Goal: Transaction & Acquisition: Purchase product/service

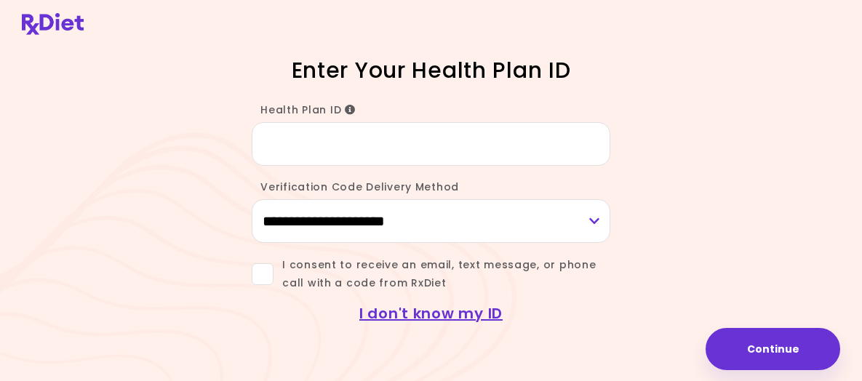
click at [252, 166] on input "Health Plan ID" at bounding box center [431, 144] width 359 height 44
type input "********"
click at [610, 243] on select "**********" at bounding box center [431, 221] width 359 height 44
select select "***"
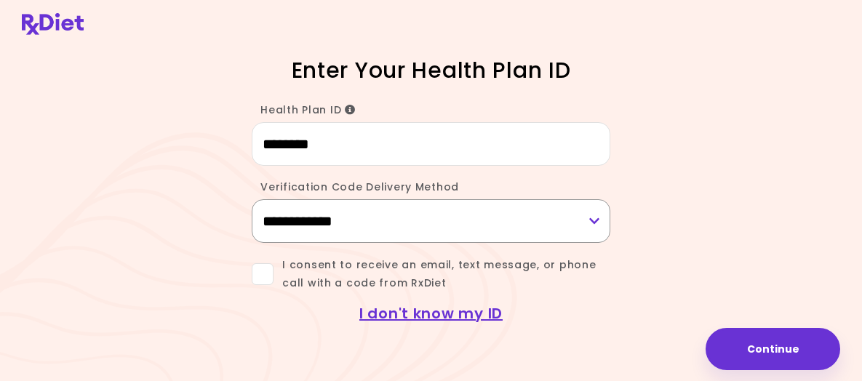
click at [252, 228] on select "**********" at bounding box center [431, 221] width 359 height 44
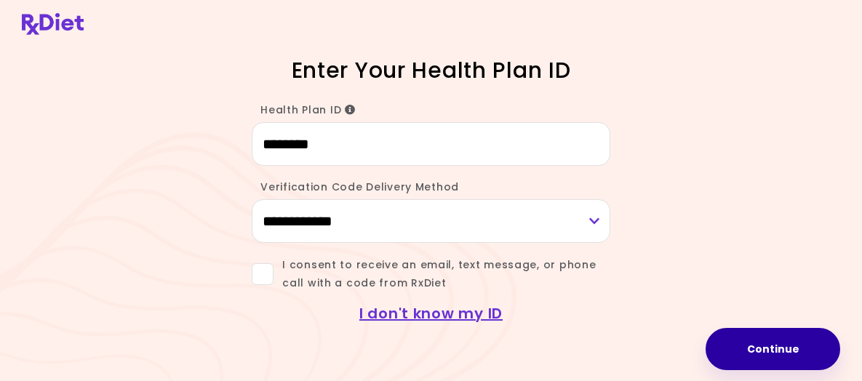
click at [736, 338] on button "Continue" at bounding box center [773, 349] width 135 height 42
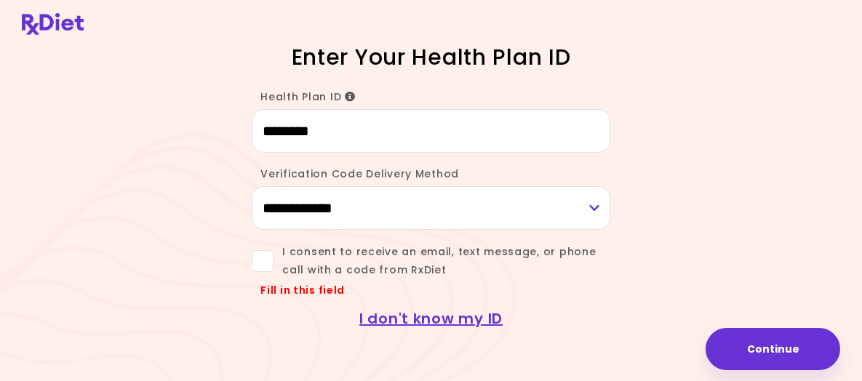
scroll to position [76, 0]
click at [252, 250] on span at bounding box center [263, 261] width 22 height 22
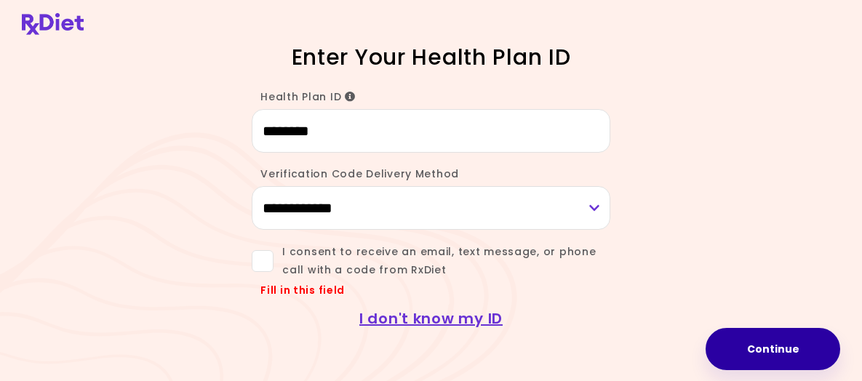
click at [721, 338] on button "Continue" at bounding box center [773, 349] width 135 height 42
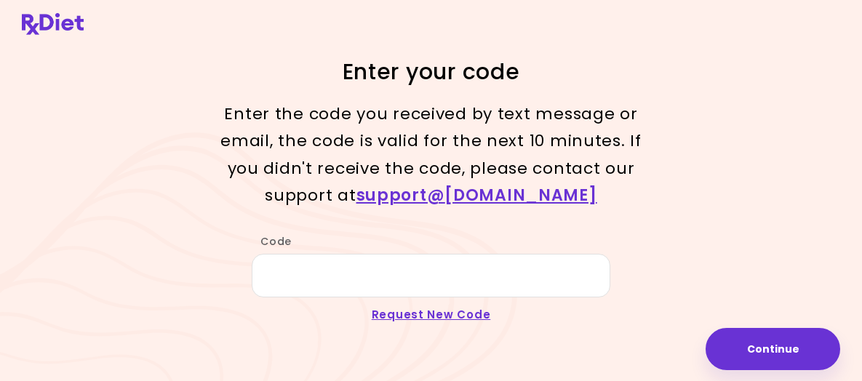
scroll to position [23, 0]
click at [252, 254] on input "Code" at bounding box center [431, 276] width 359 height 44
type input "*"
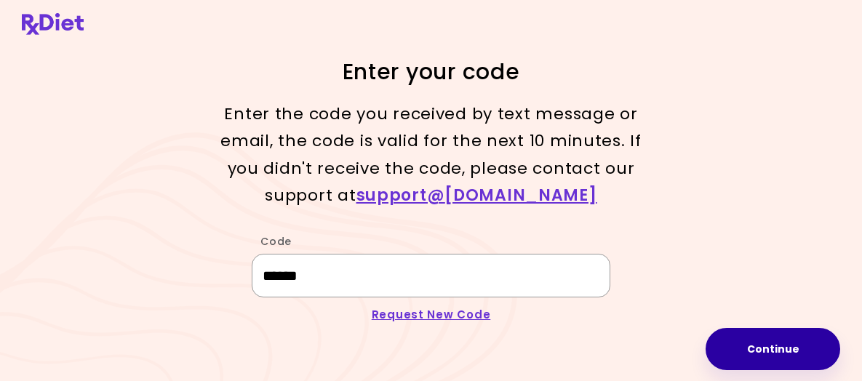
type input "******"
click at [709, 338] on button "Continue" at bounding box center [773, 349] width 135 height 42
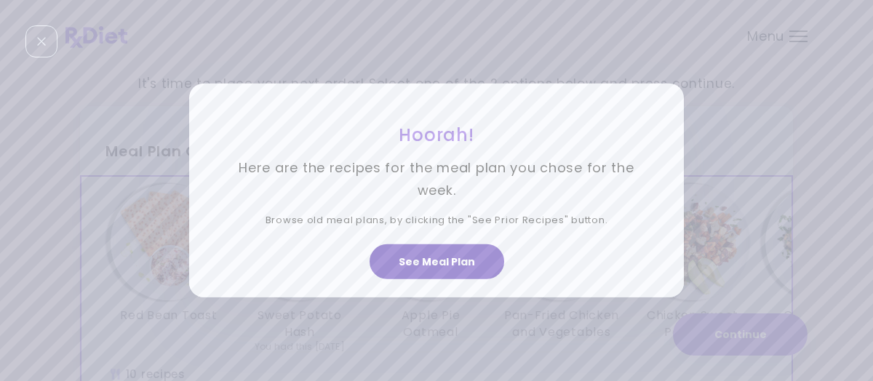
click at [434, 262] on button "See Meal Plan" at bounding box center [437, 261] width 135 height 35
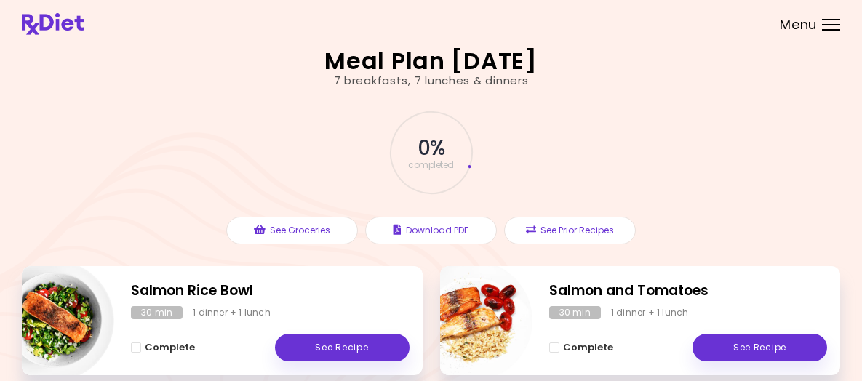
click at [822, 31] on div "Menu" at bounding box center [831, 25] width 18 height 12
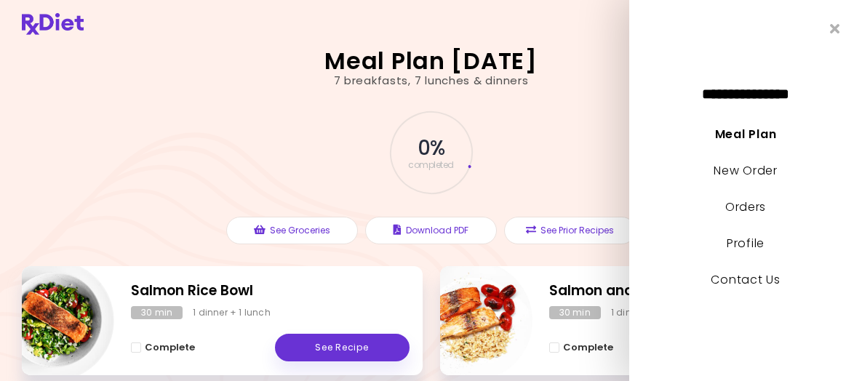
click at [511, 160] on div "0 % completed" at bounding box center [431, 152] width 437 height 99
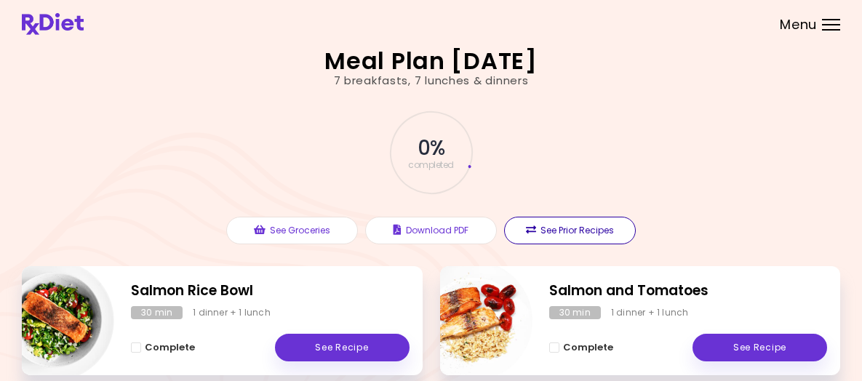
click at [546, 244] on button "See Prior Recipes" at bounding box center [570, 231] width 132 height 28
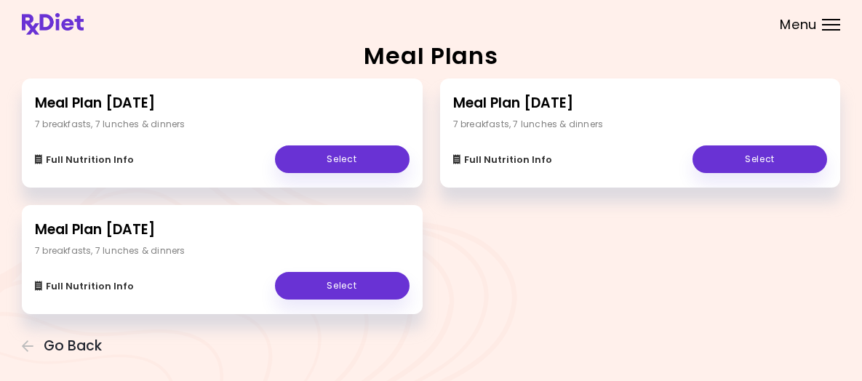
scroll to position [40, 0]
click at [102, 338] on span "Go Back" at bounding box center [73, 346] width 58 height 16
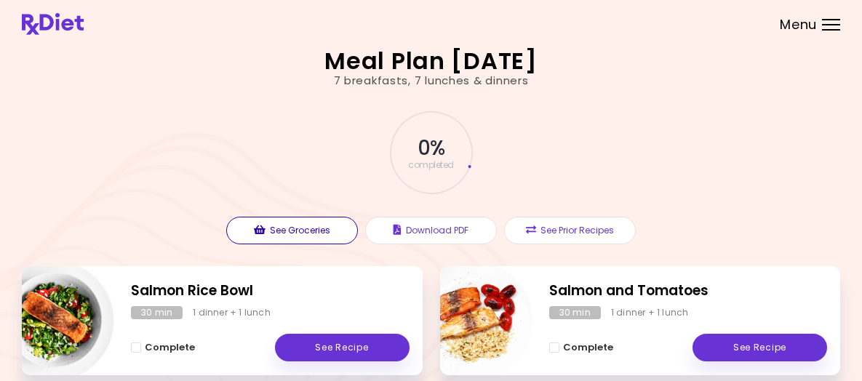
click at [292, 244] on button "See Groceries" at bounding box center [292, 231] width 132 height 28
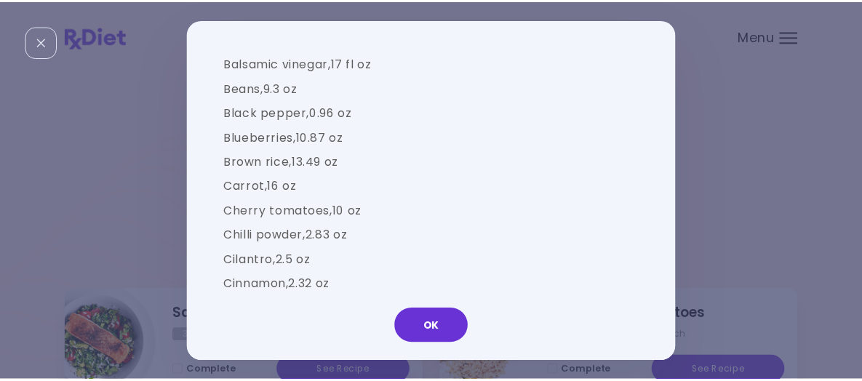
scroll to position [1342, 0]
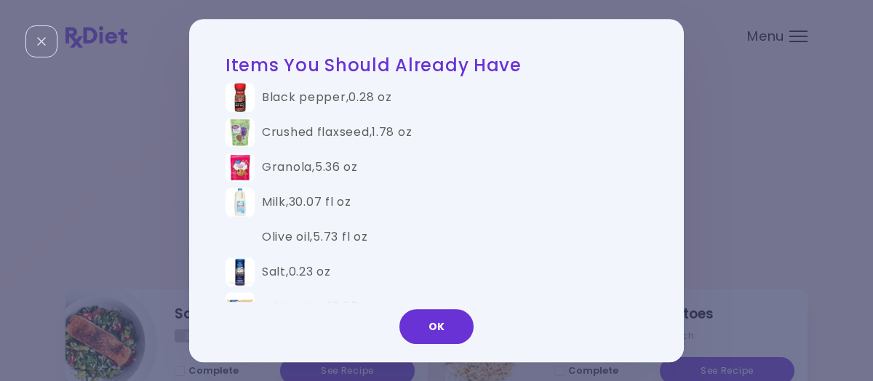
click at [93, 178] on div "Groceries Please check the groceries you received to confirm they include the f…" at bounding box center [436, 190] width 873 height 381
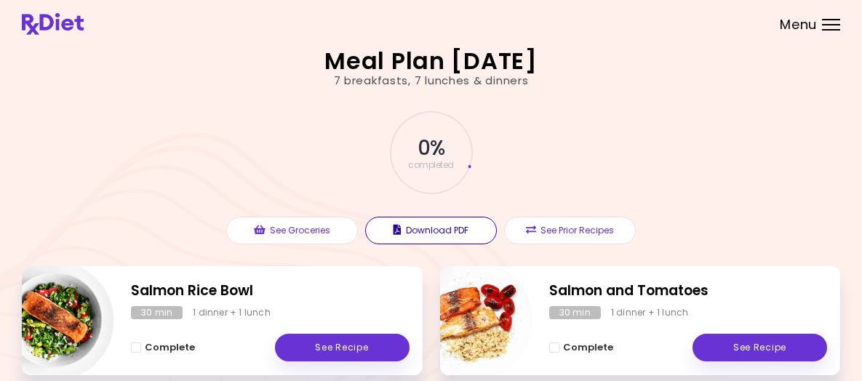
click at [437, 244] on button "Download PDF" at bounding box center [431, 231] width 132 height 28
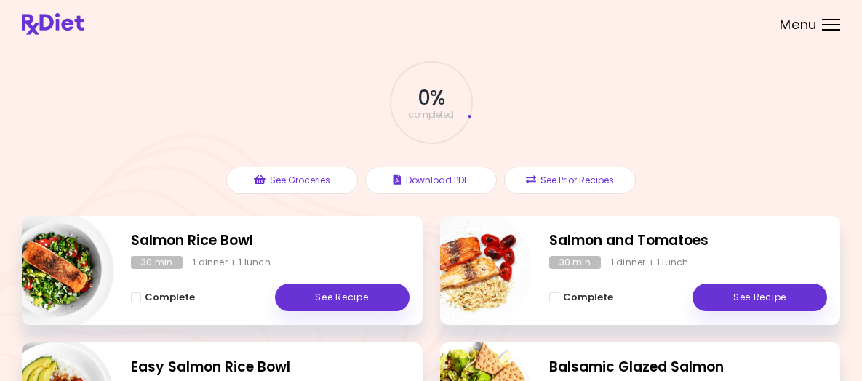
scroll to position [0, 0]
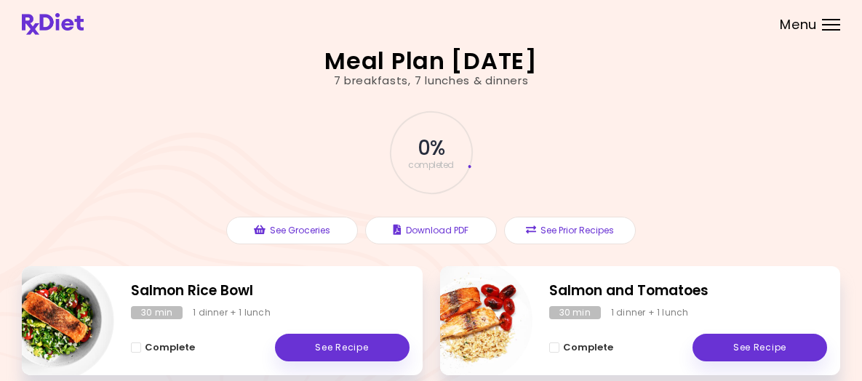
click at [822, 25] on div at bounding box center [831, 24] width 18 height 1
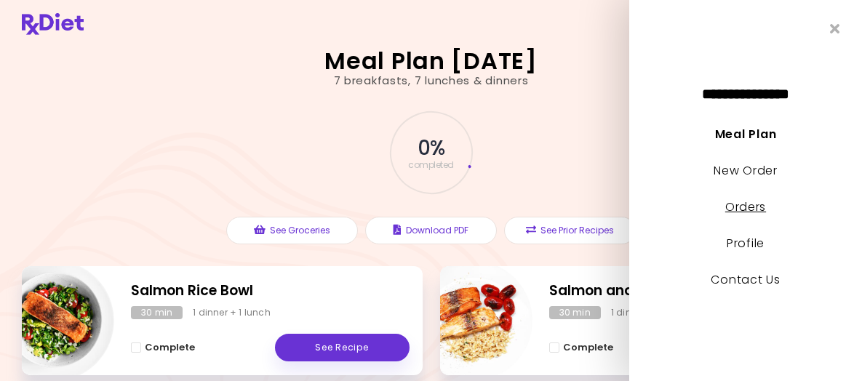
click at [747, 212] on link "Orders" at bounding box center [745, 207] width 41 height 17
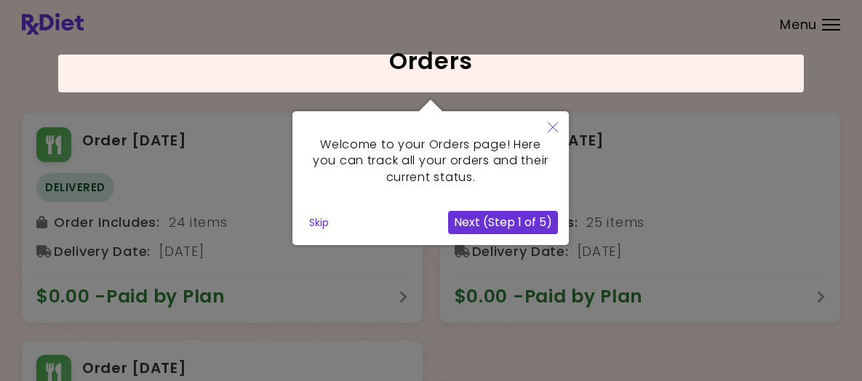
click at [551, 124] on icon "Close" at bounding box center [553, 127] width 10 height 10
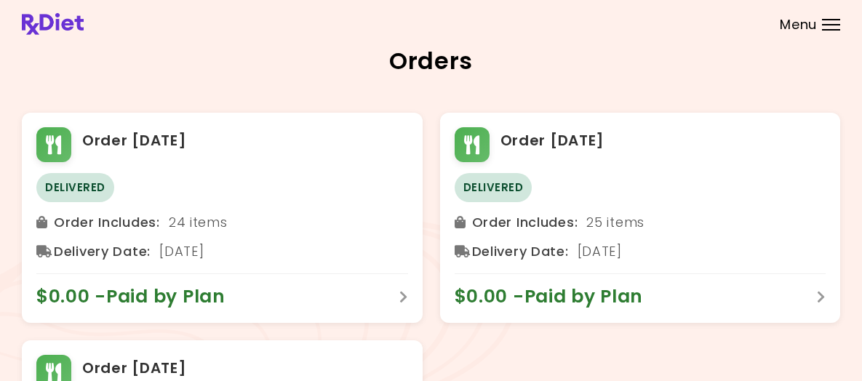
click at [84, 35] on img at bounding box center [53, 24] width 62 height 22
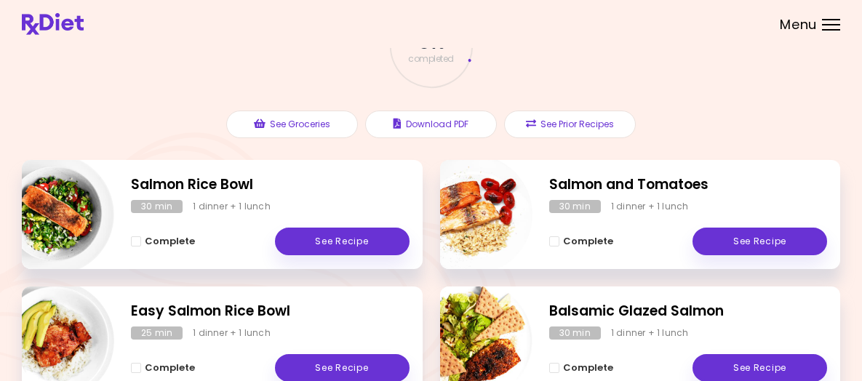
scroll to position [93, 0]
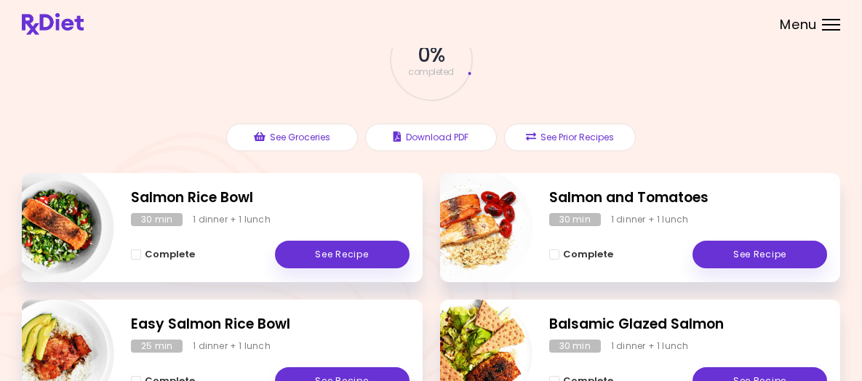
click at [822, 31] on div "Menu" at bounding box center [831, 25] width 18 height 12
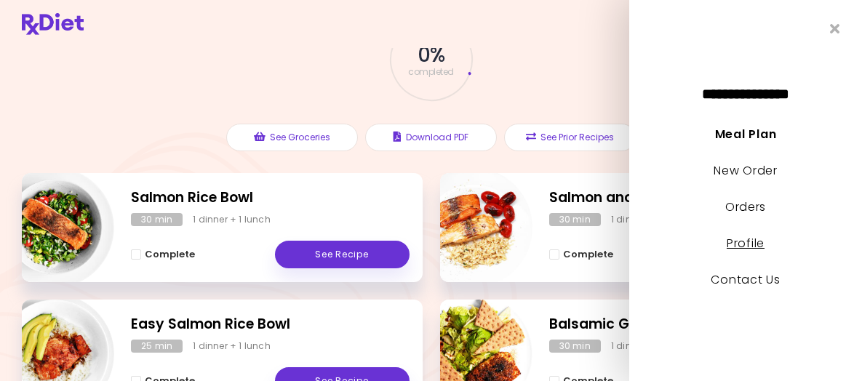
click at [754, 242] on link "Profile" at bounding box center [746, 243] width 38 height 17
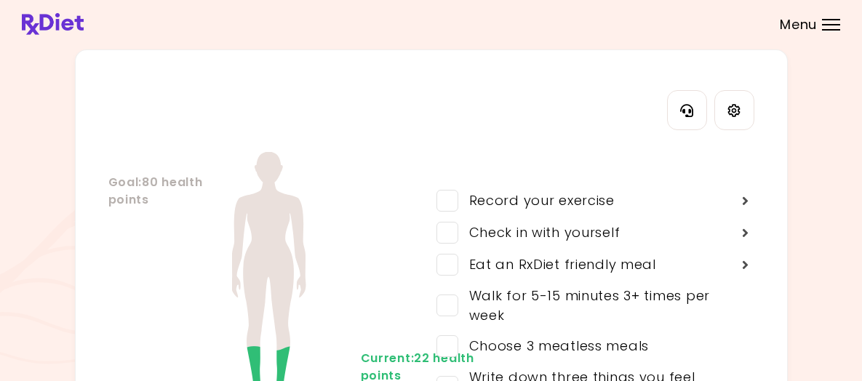
click at [822, 31] on div "Menu" at bounding box center [831, 25] width 18 height 12
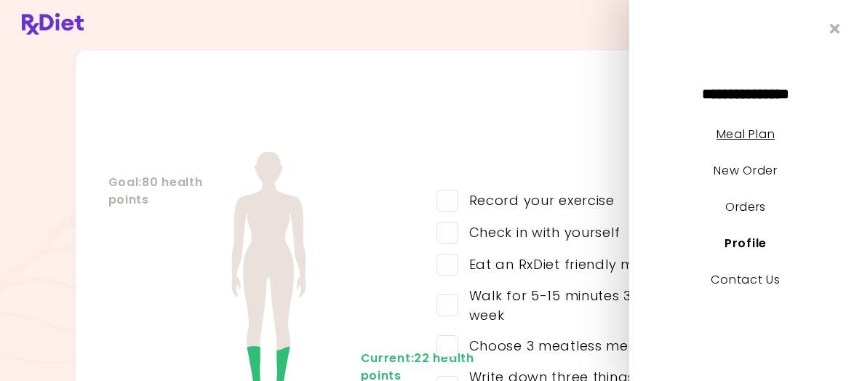
click at [757, 137] on link "Meal Plan" at bounding box center [746, 134] width 58 height 17
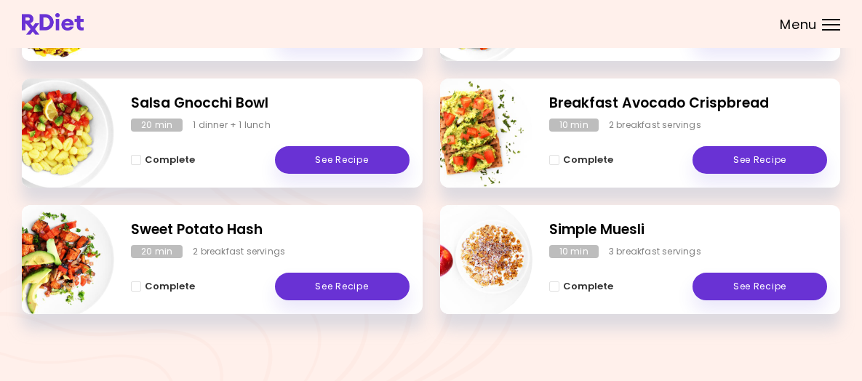
scroll to position [602, 0]
click at [584, 154] on span "Complete" at bounding box center [588, 160] width 50 height 12
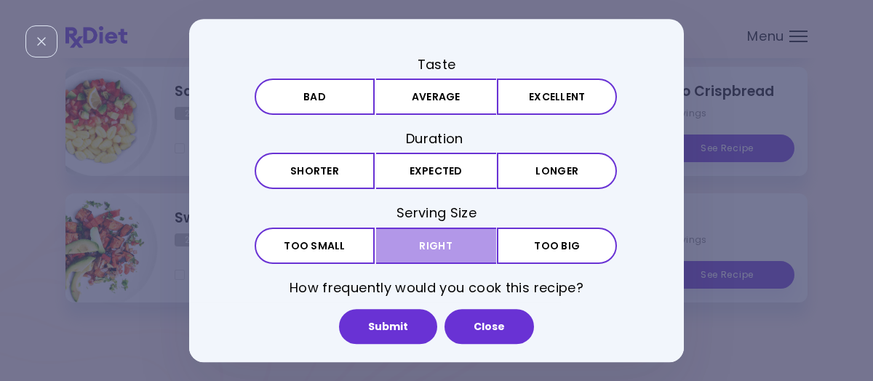
click at [447, 238] on button "Right" at bounding box center [436, 246] width 120 height 36
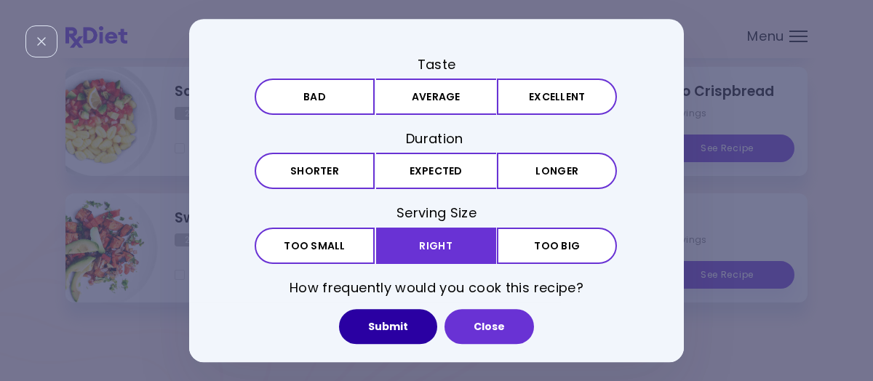
click at [407, 319] on button "Submit" at bounding box center [388, 326] width 98 height 35
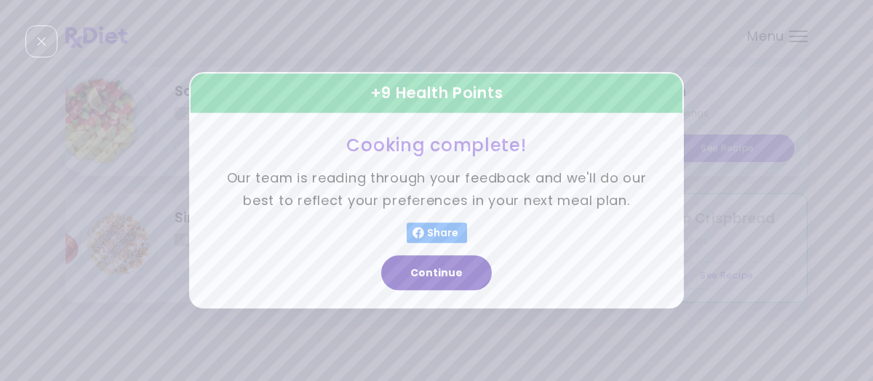
click at [448, 269] on button "Continue" at bounding box center [436, 273] width 111 height 35
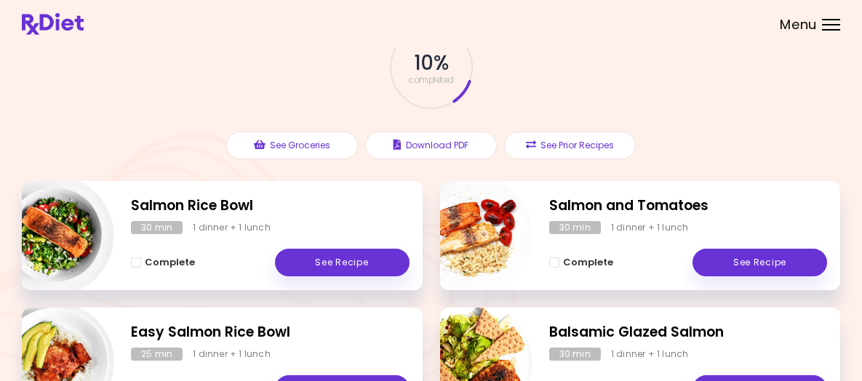
scroll to position [0, 0]
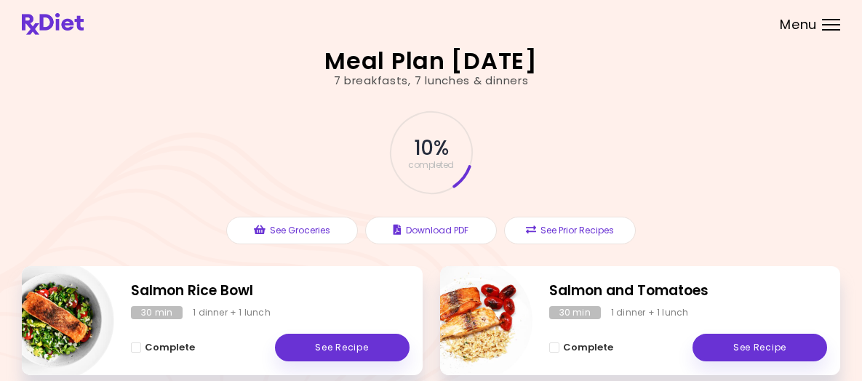
click at [661, 173] on div "10 % completed See Groceries Download PDF See Prior Recipes" at bounding box center [431, 178] width 819 height 178
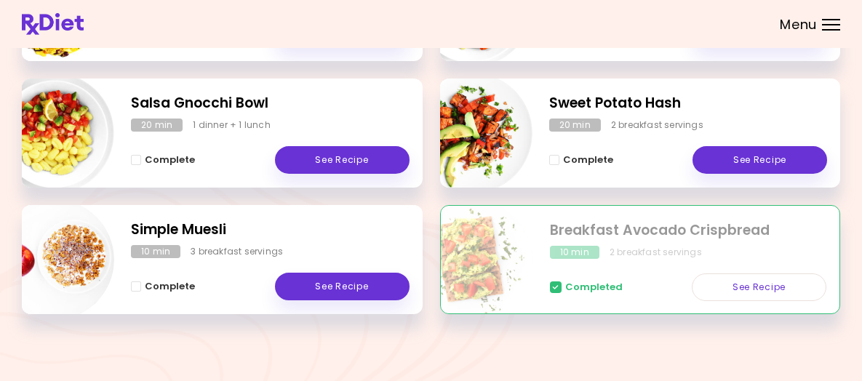
scroll to position [602, 0]
click at [84, 31] on img at bounding box center [53, 24] width 62 height 22
click at [822, 25] on div at bounding box center [831, 24] width 18 height 1
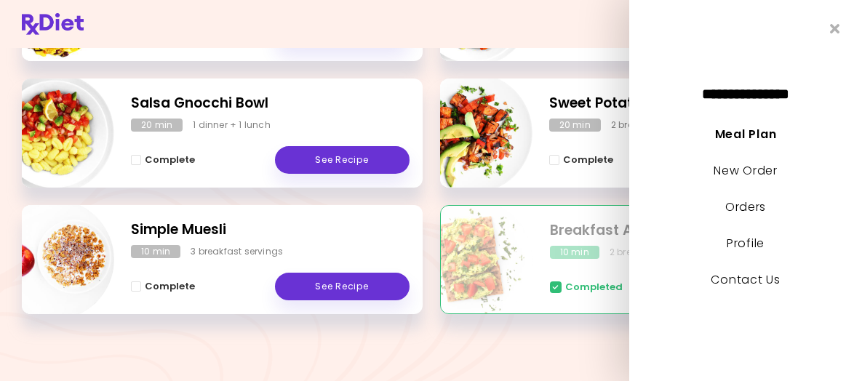
click at [581, 7] on header at bounding box center [431, 24] width 862 height 48
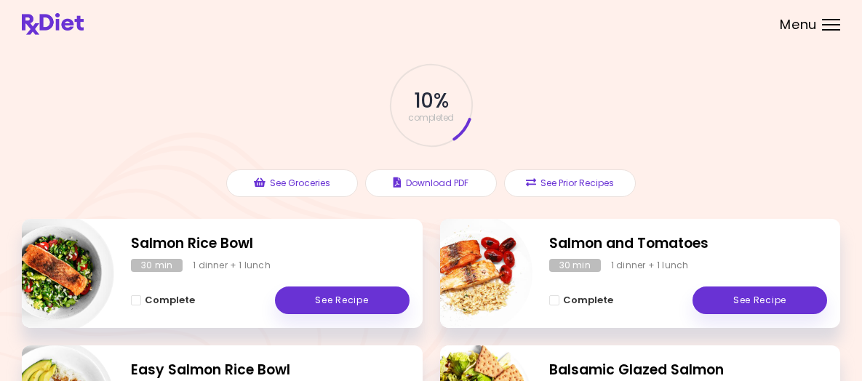
scroll to position [0, 0]
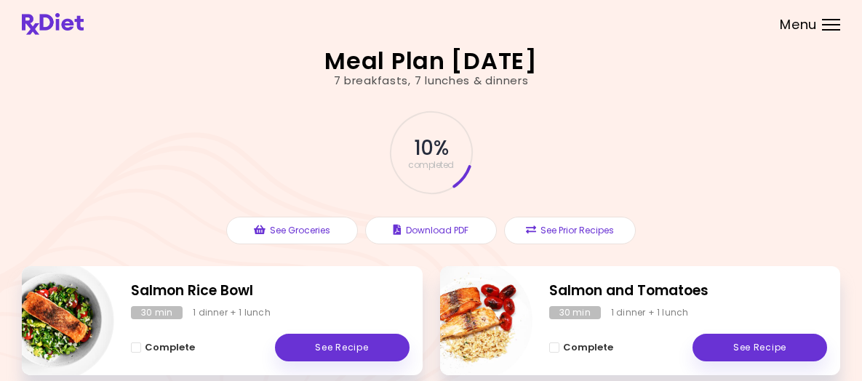
click at [84, 35] on img at bounding box center [53, 24] width 62 height 22
click at [822, 31] on div "Menu" at bounding box center [831, 25] width 18 height 12
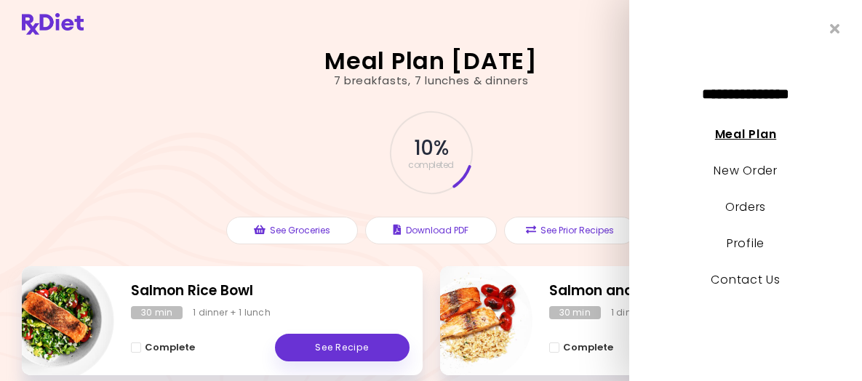
click at [760, 135] on link "Meal Plan" at bounding box center [745, 134] width 61 height 17
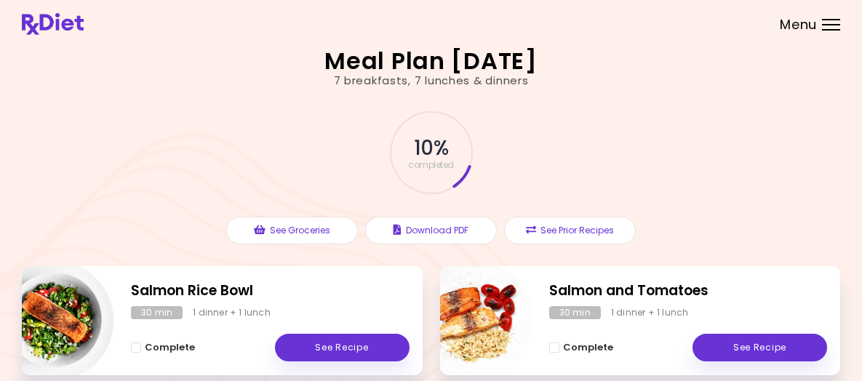
click at [822, 31] on div "Menu" at bounding box center [831, 25] width 18 height 12
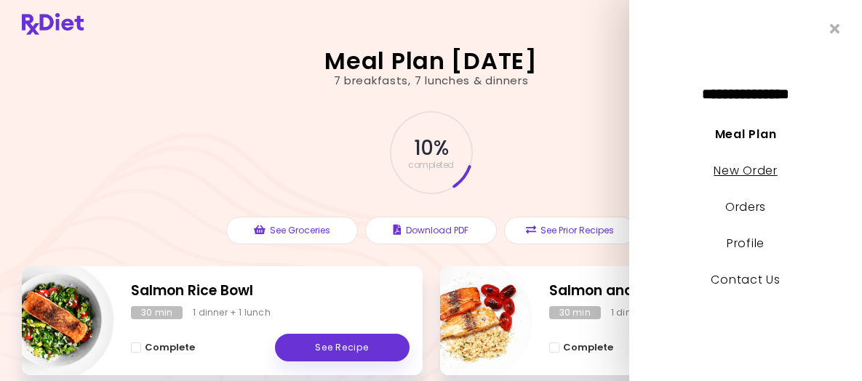
click at [768, 175] on link "New Order" at bounding box center [745, 170] width 63 height 17
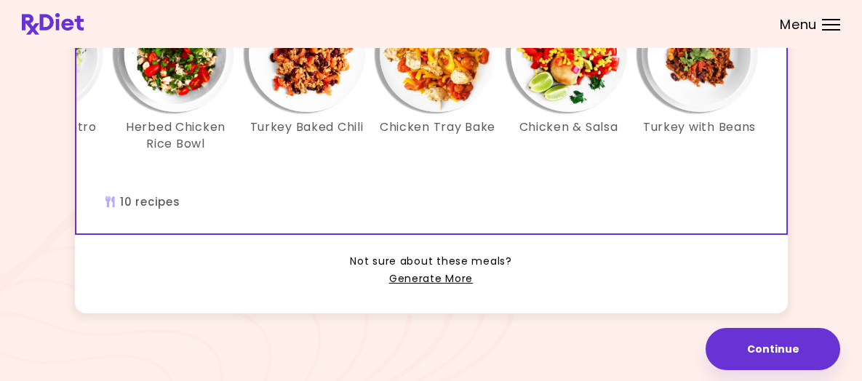
scroll to position [515, 0]
click at [417, 271] on link "Generate More" at bounding box center [431, 279] width 84 height 17
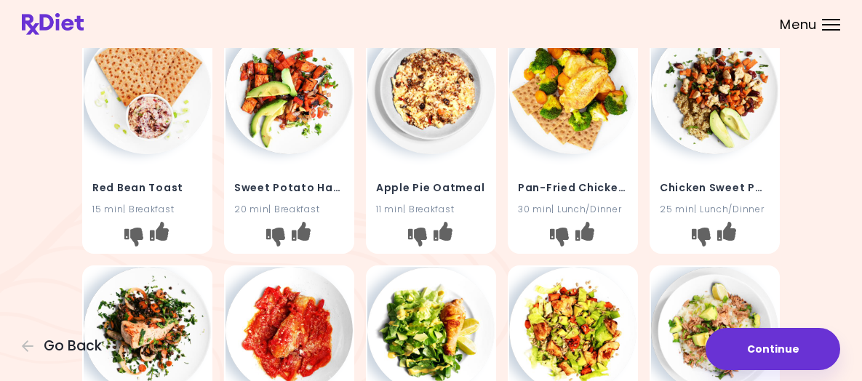
scroll to position [73, 0]
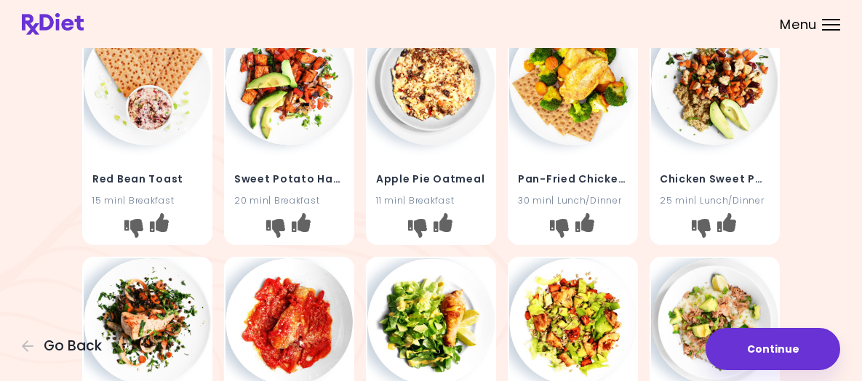
click at [327, 216] on div "Sweet Potato Hash 20 min | Breakfast" at bounding box center [289, 181] width 127 height 71
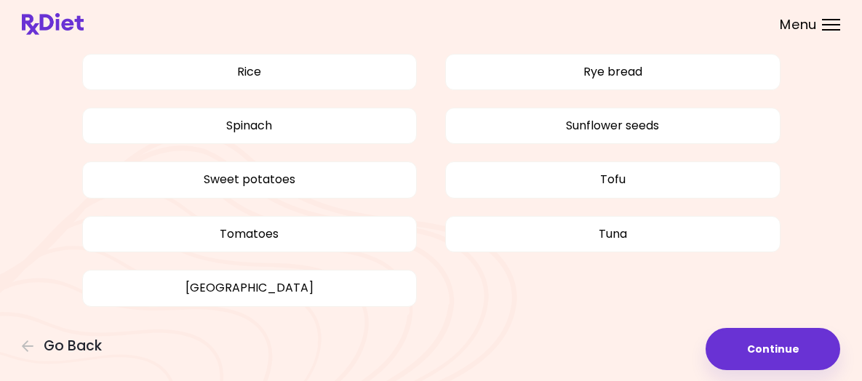
scroll to position [1892, 0]
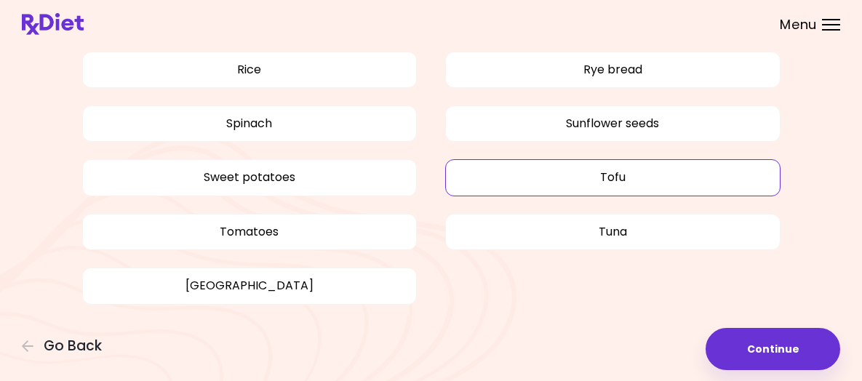
click at [495, 178] on button "Tofu" at bounding box center [612, 177] width 335 height 36
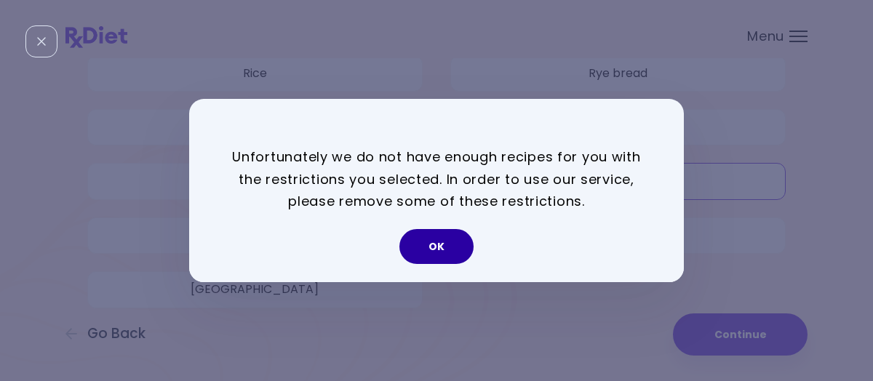
click at [442, 247] on button "OK" at bounding box center [436, 246] width 74 height 35
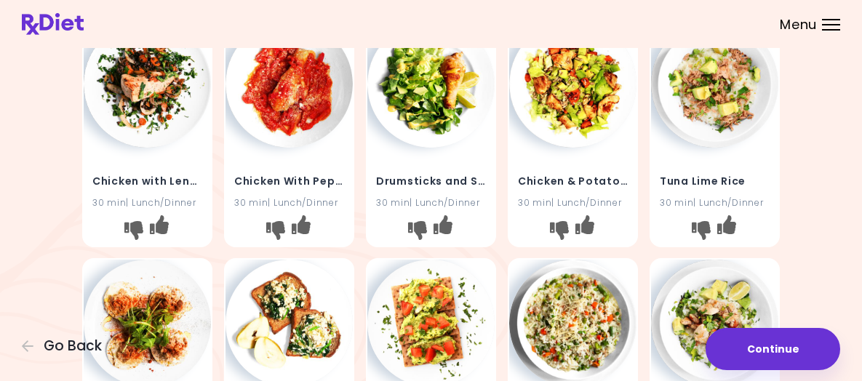
scroll to position [291, 0]
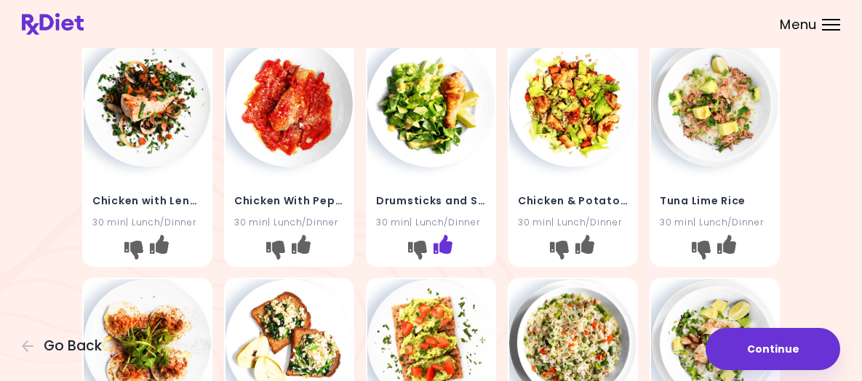
click at [444, 253] on icon "I like this recipe" at bounding box center [443, 243] width 19 height 19
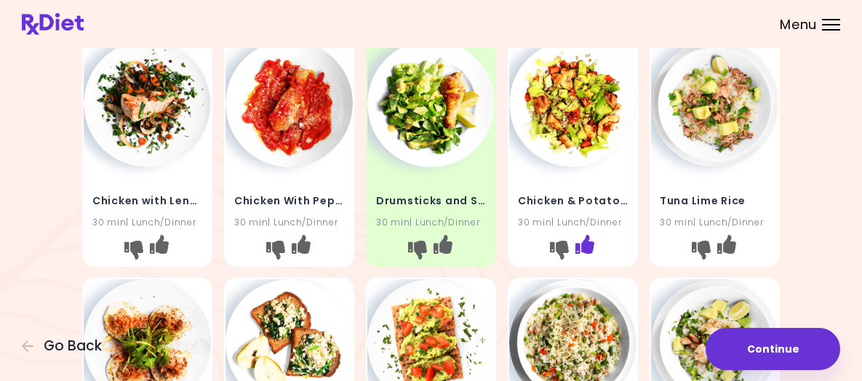
click at [586, 253] on icon "I like this recipe" at bounding box center [584, 243] width 19 height 19
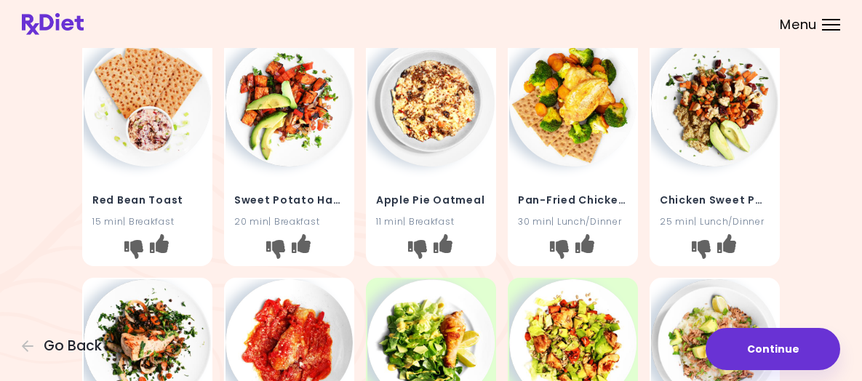
scroll to position [73, 0]
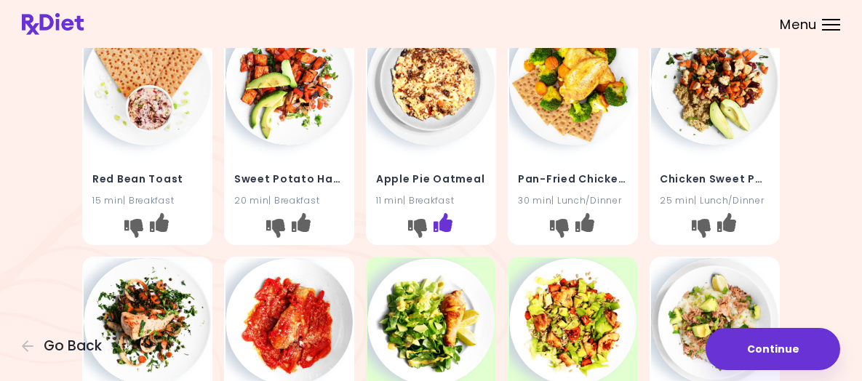
click at [445, 232] on icon "I like this recipe" at bounding box center [443, 222] width 19 height 19
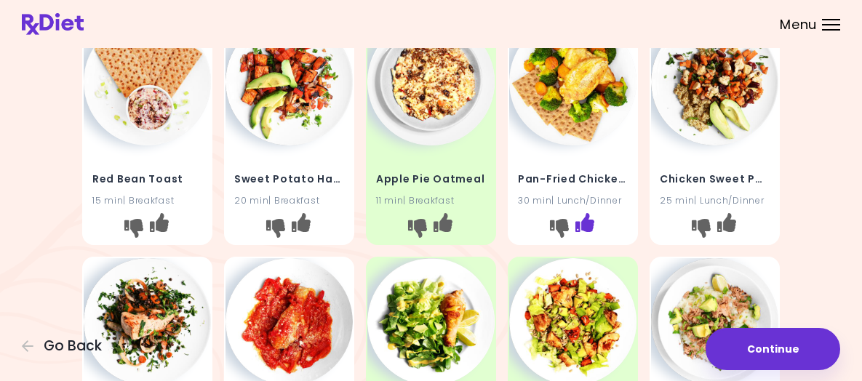
click at [589, 232] on icon "I like this recipe" at bounding box center [584, 222] width 19 height 19
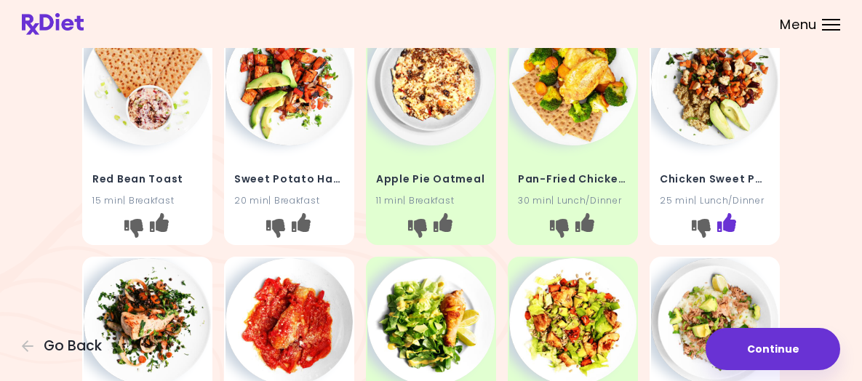
click at [727, 232] on icon "I like this recipe" at bounding box center [726, 222] width 19 height 19
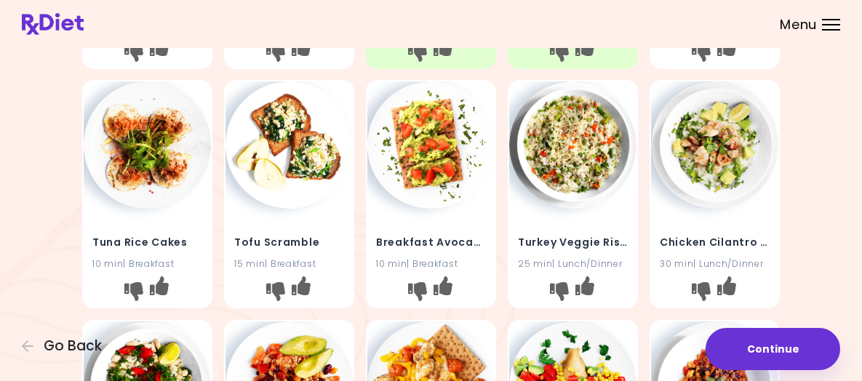
scroll to position [509, 0]
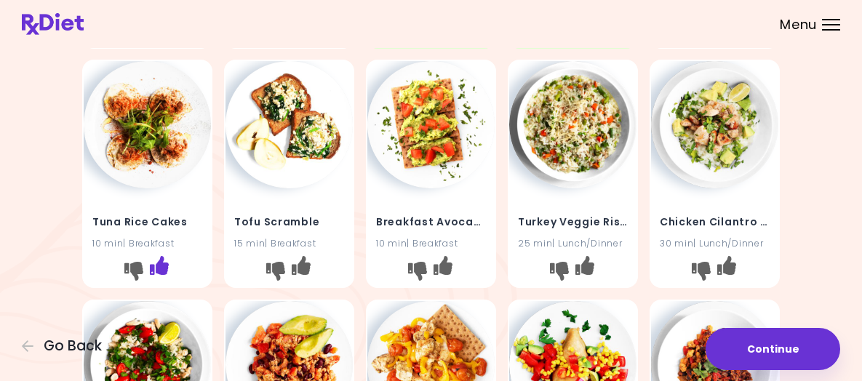
click at [159, 275] on icon "I like this recipe" at bounding box center [159, 265] width 19 height 19
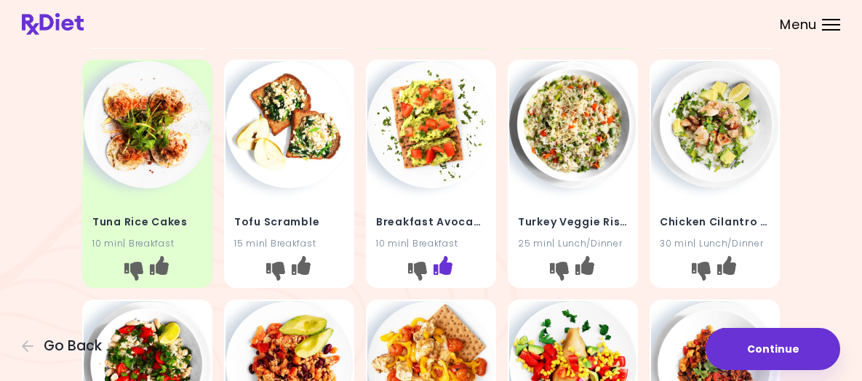
click at [449, 275] on icon "I like this recipe" at bounding box center [443, 265] width 19 height 19
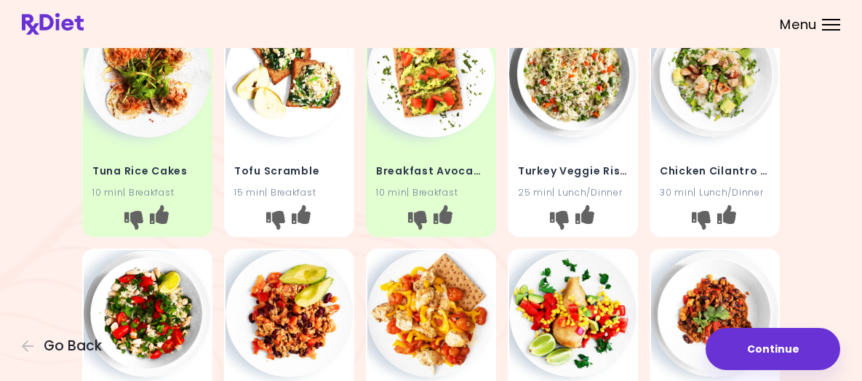
scroll to position [582, 0]
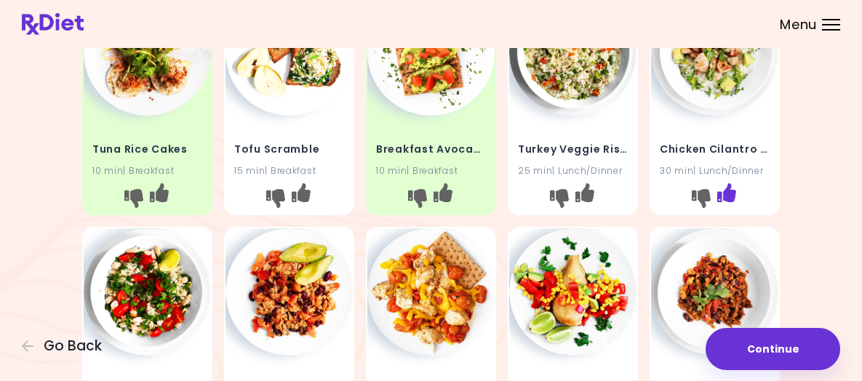
click at [732, 202] on icon "I like this recipe" at bounding box center [726, 192] width 19 height 19
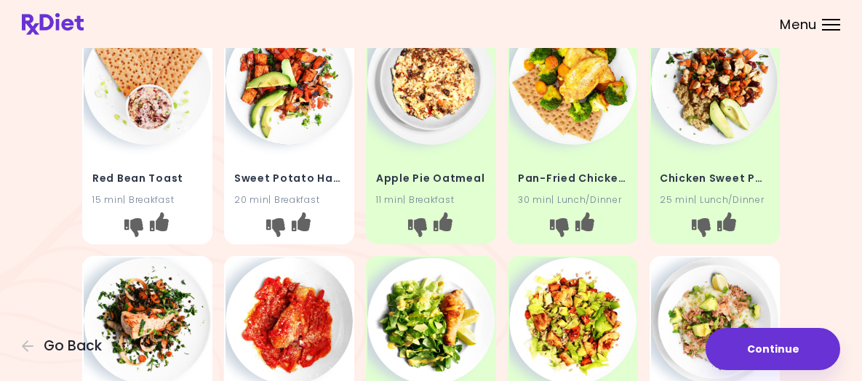
scroll to position [73, 0]
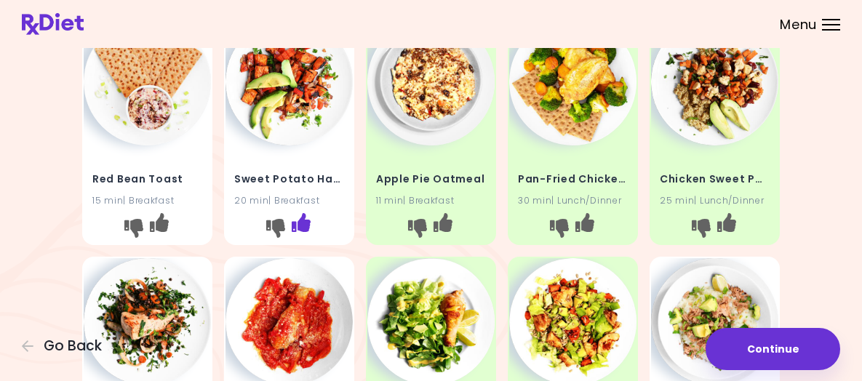
click at [304, 232] on icon "I like this recipe" at bounding box center [301, 222] width 19 height 19
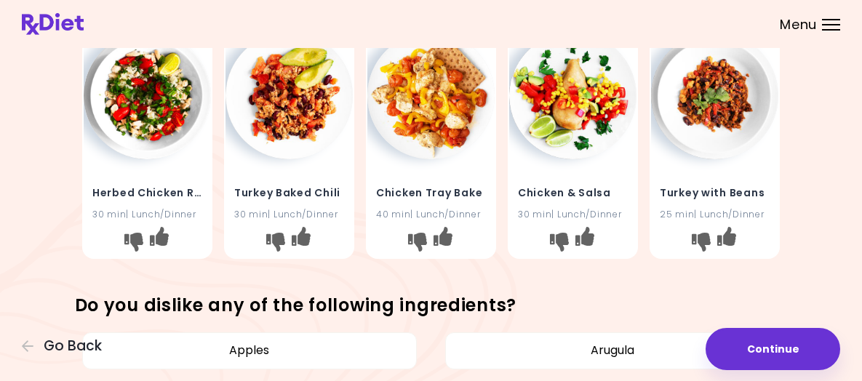
scroll to position [800, 0]
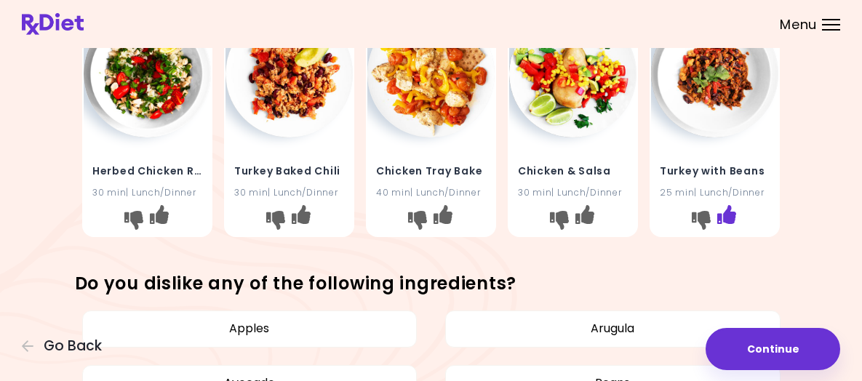
click at [736, 224] on icon "I like this recipe" at bounding box center [726, 214] width 19 height 19
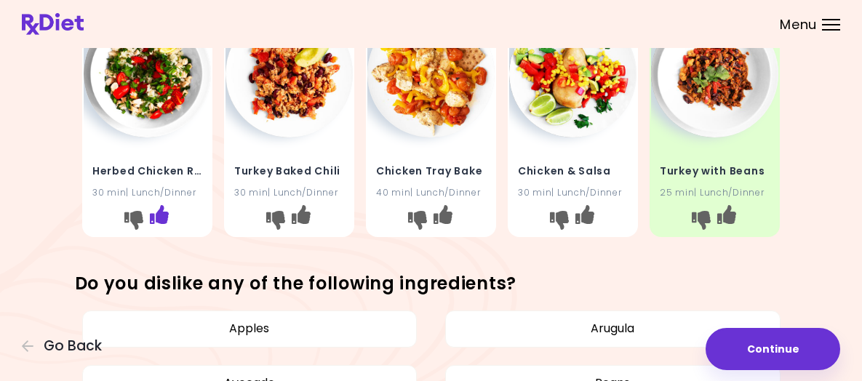
click at [166, 224] on icon "I like this recipe" at bounding box center [159, 214] width 19 height 19
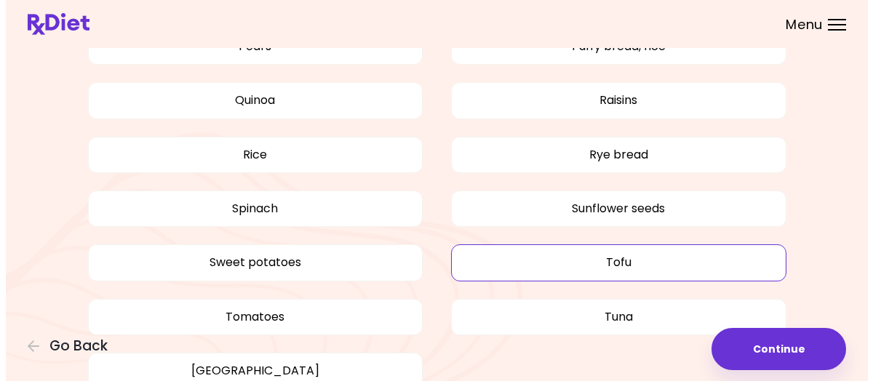
scroll to position [1819, 0]
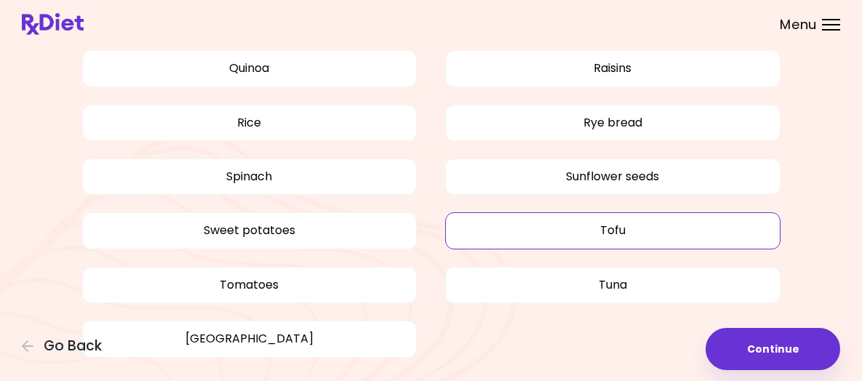
click at [519, 249] on button "Tofu" at bounding box center [612, 230] width 335 height 36
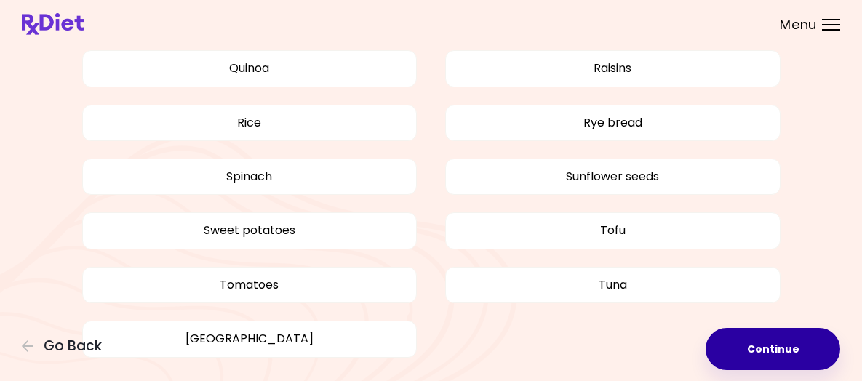
click at [724, 335] on button "Continue" at bounding box center [773, 349] width 135 height 42
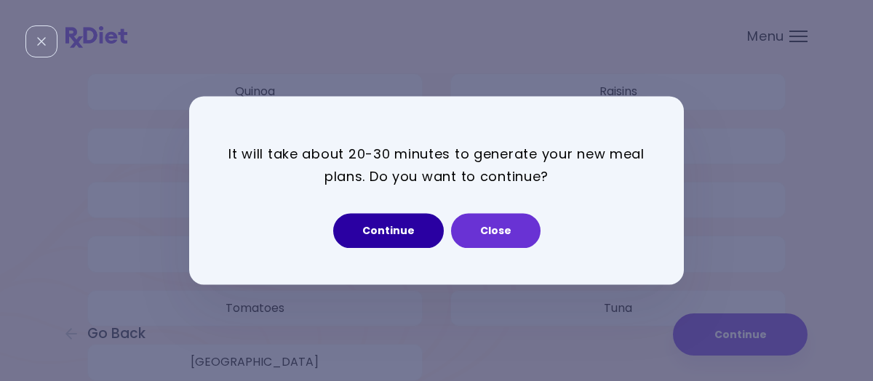
click at [416, 226] on button "Continue" at bounding box center [388, 231] width 111 height 35
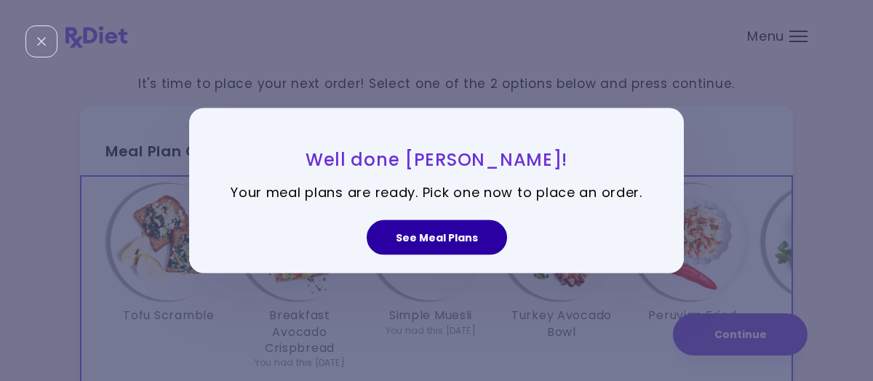
click at [426, 239] on button "See Meal Plans" at bounding box center [437, 237] width 140 height 35
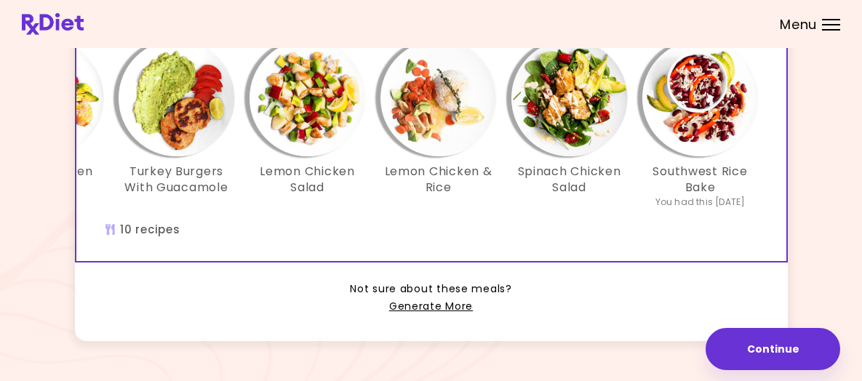
scroll to position [0, 642]
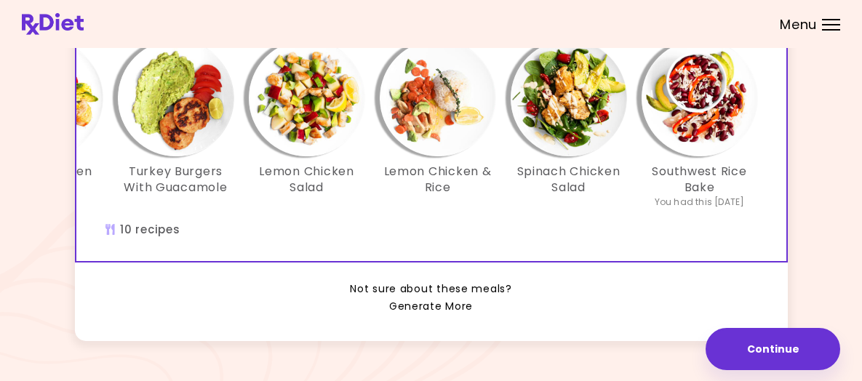
click at [431, 316] on link "Generate More" at bounding box center [431, 306] width 84 height 17
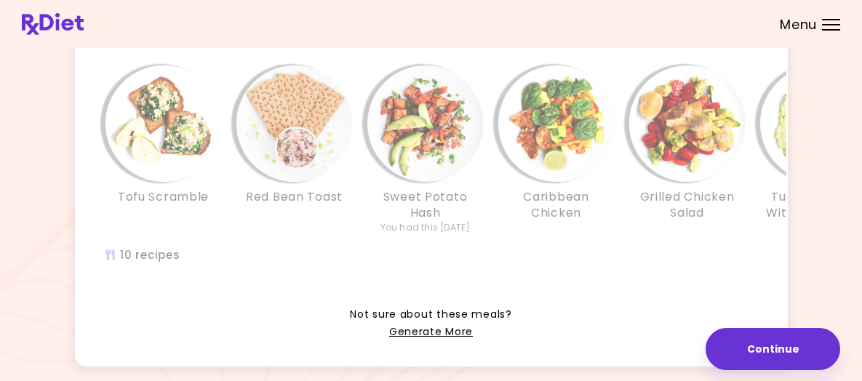
scroll to position [437, 0]
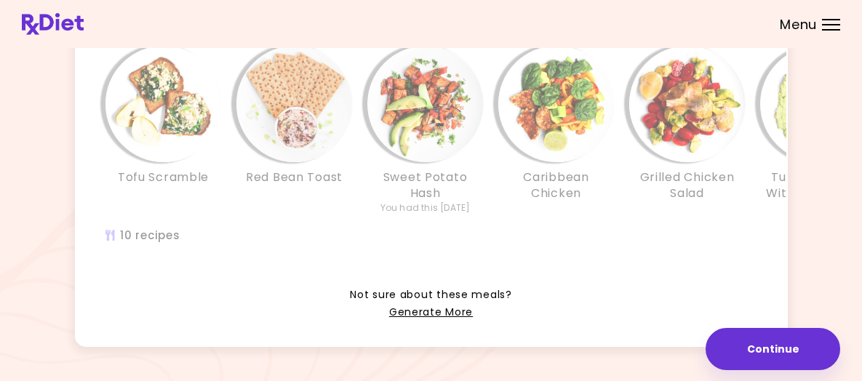
click at [488, 132] on div "Sweet Potato Hash You had this [DATE]" at bounding box center [425, 131] width 131 height 170
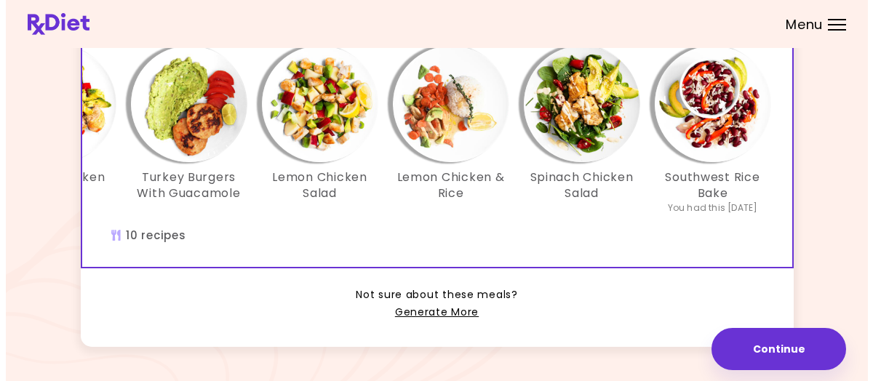
scroll to position [0, 642]
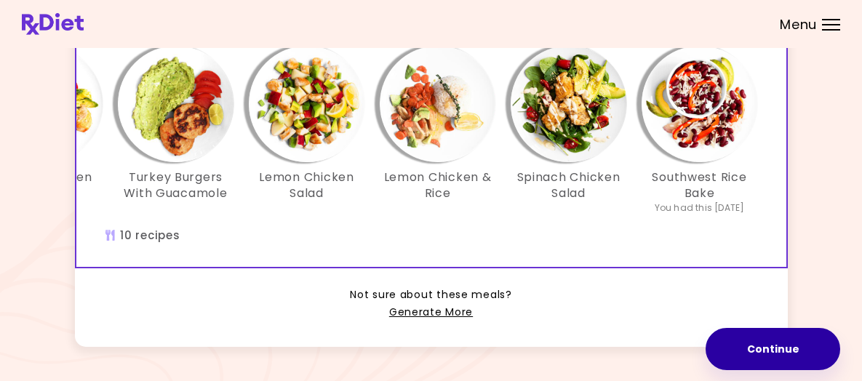
click at [728, 330] on button "Continue" at bounding box center [773, 349] width 135 height 42
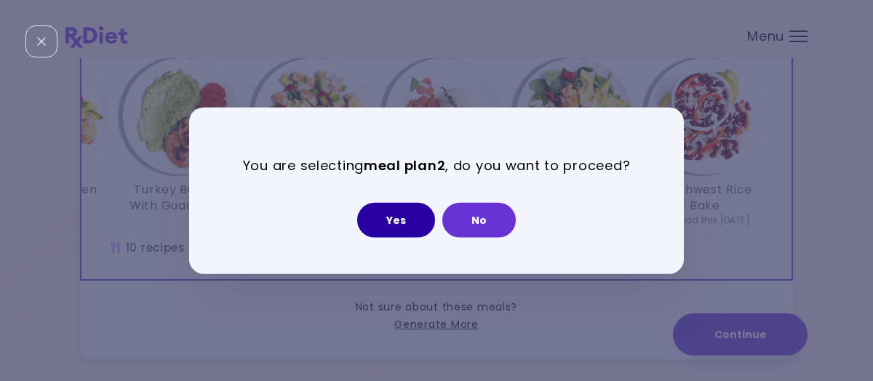
click at [393, 219] on button "Yes" at bounding box center [396, 219] width 78 height 35
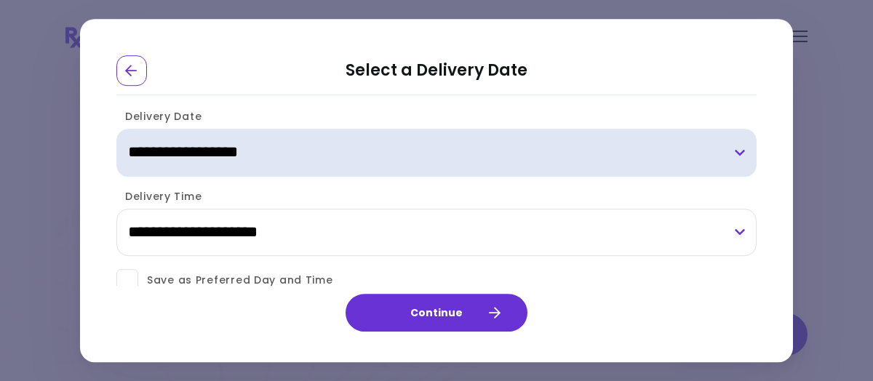
click at [733, 148] on select "**********" at bounding box center [436, 153] width 640 height 48
select select "**********"
click at [116, 129] on select "**********" at bounding box center [436, 153] width 640 height 48
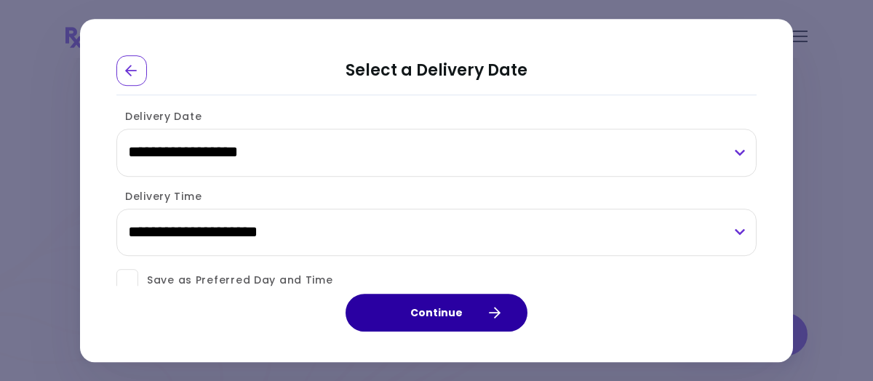
click at [437, 311] on button "Continue" at bounding box center [437, 313] width 182 height 38
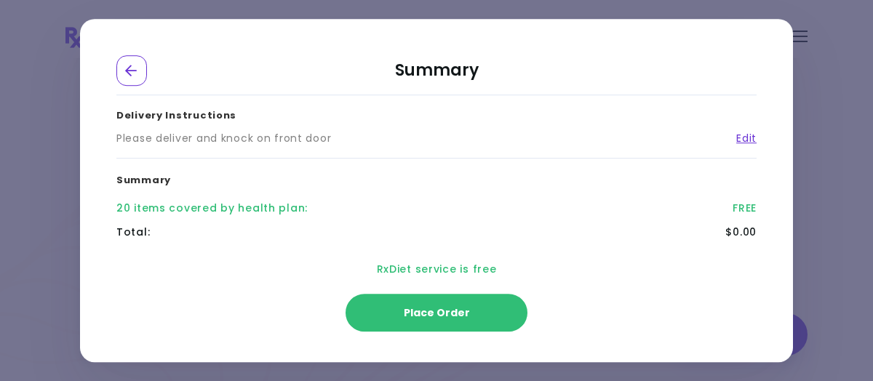
scroll to position [170, 0]
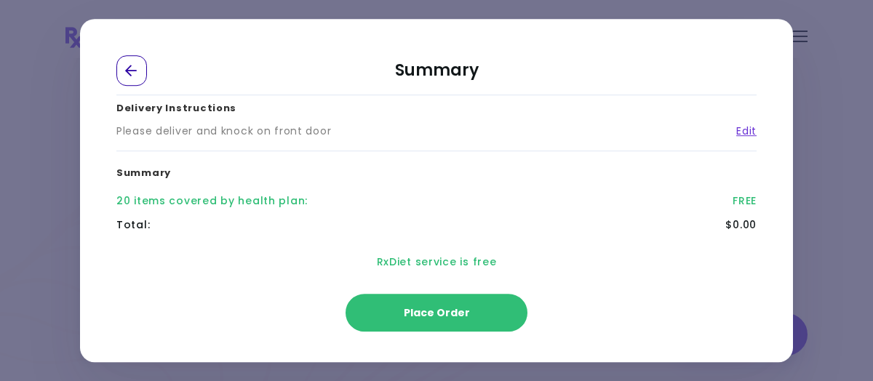
click at [137, 62] on div "Go Back" at bounding box center [131, 70] width 31 height 31
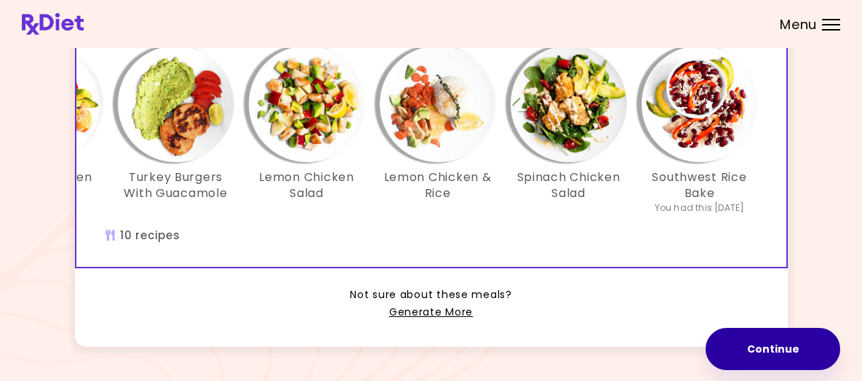
click at [727, 338] on button "Continue" at bounding box center [773, 349] width 135 height 42
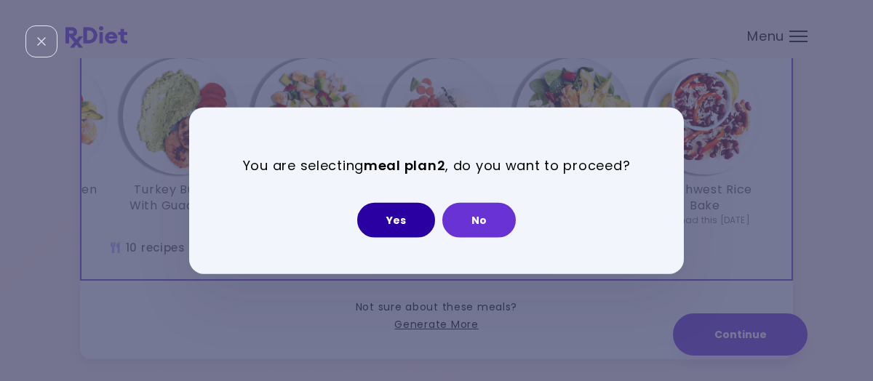
click at [412, 218] on button "Yes" at bounding box center [396, 219] width 78 height 35
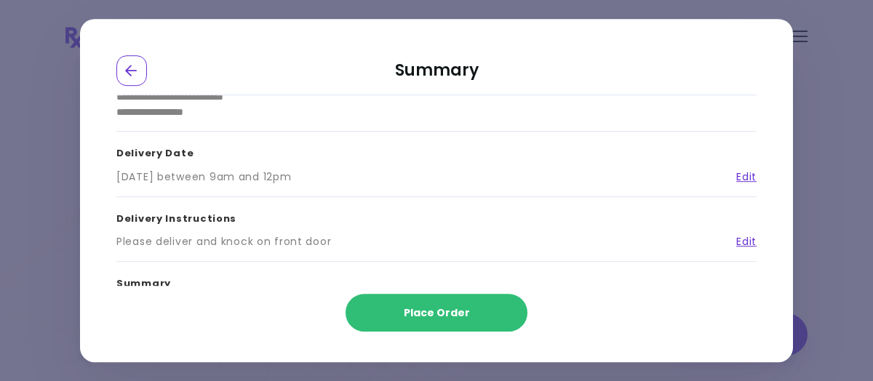
scroll to position [73, 0]
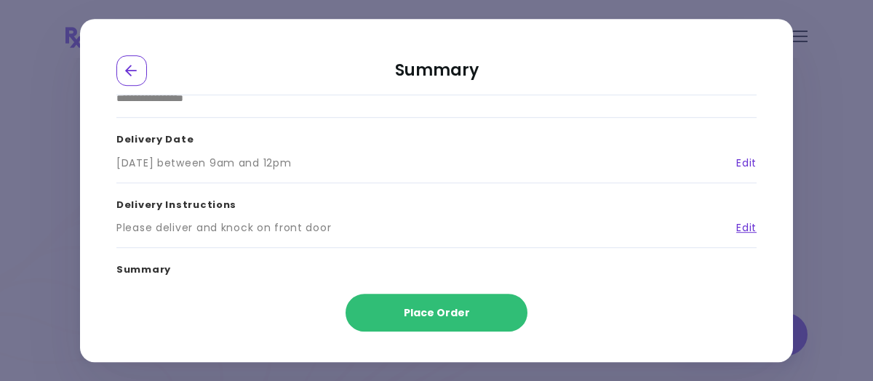
click at [737, 164] on link "Edit" at bounding box center [740, 163] width 31 height 15
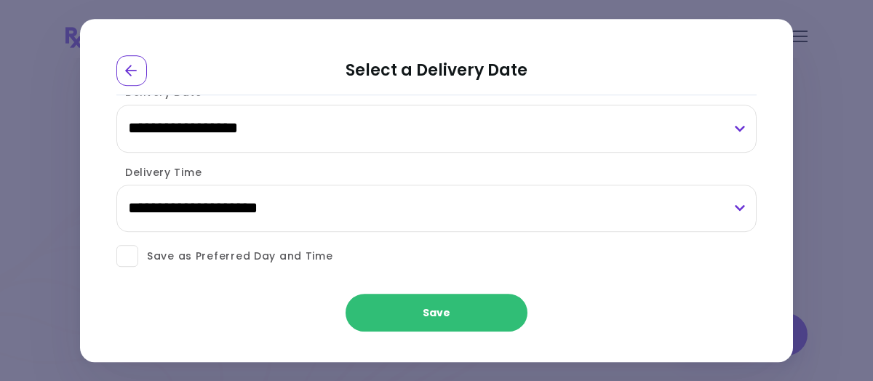
scroll to position [22, 0]
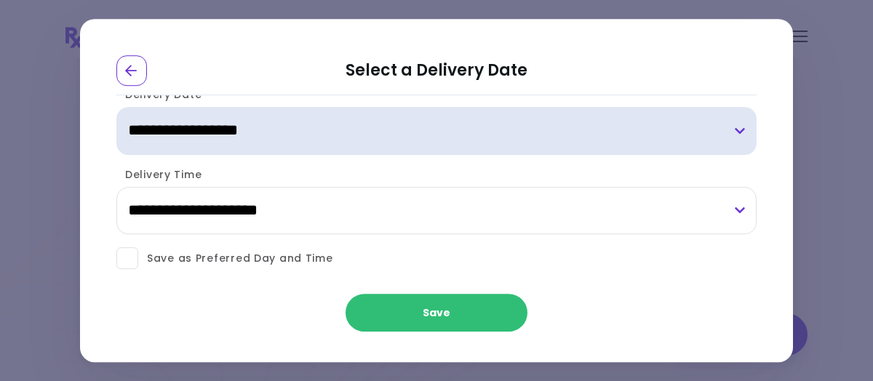
click at [372, 138] on select "**********" at bounding box center [436, 131] width 640 height 48
select select "**********"
click at [116, 107] on select "**********" at bounding box center [436, 131] width 640 height 48
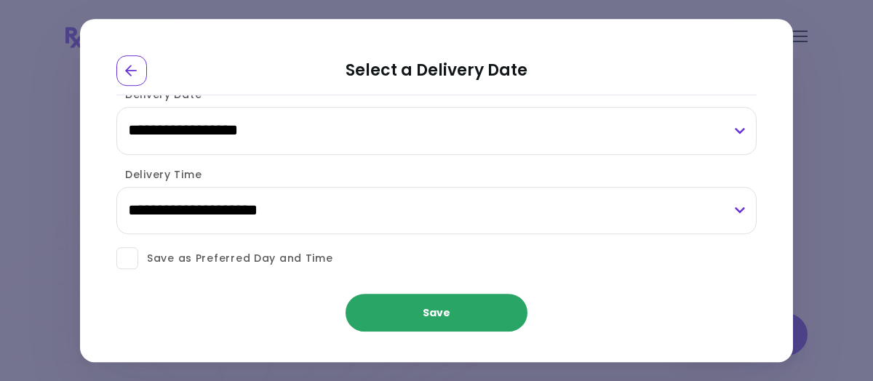
click at [418, 309] on button "Save" at bounding box center [437, 313] width 182 height 38
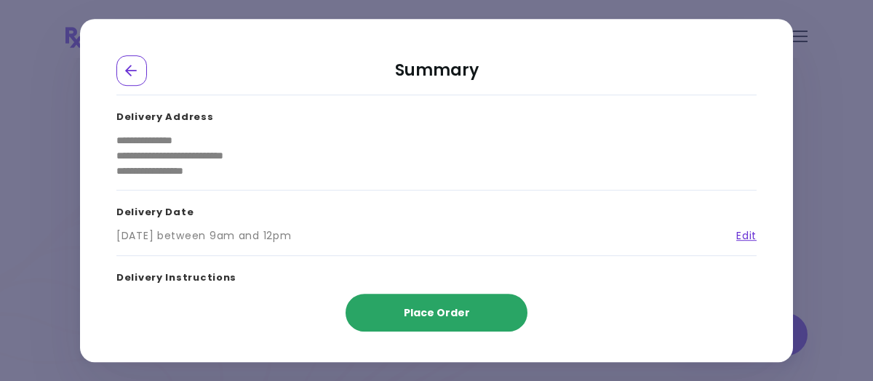
click at [442, 307] on span "Place Order" at bounding box center [437, 313] width 66 height 15
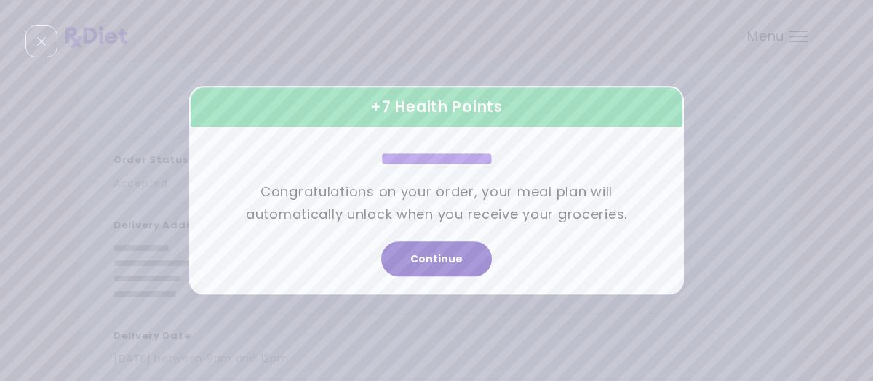
click at [446, 260] on button "Continue" at bounding box center [436, 259] width 111 height 35
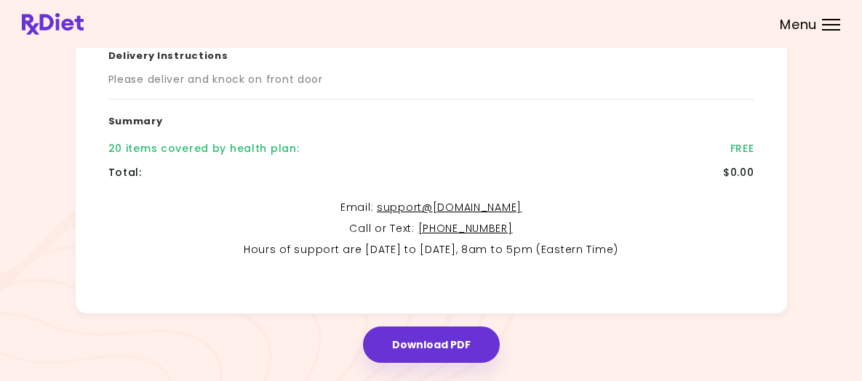
scroll to position [386, 0]
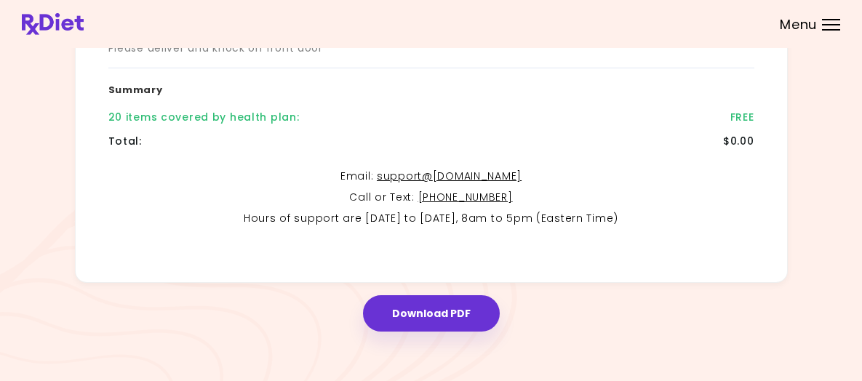
click at [822, 31] on div "Menu" at bounding box center [831, 25] width 18 height 12
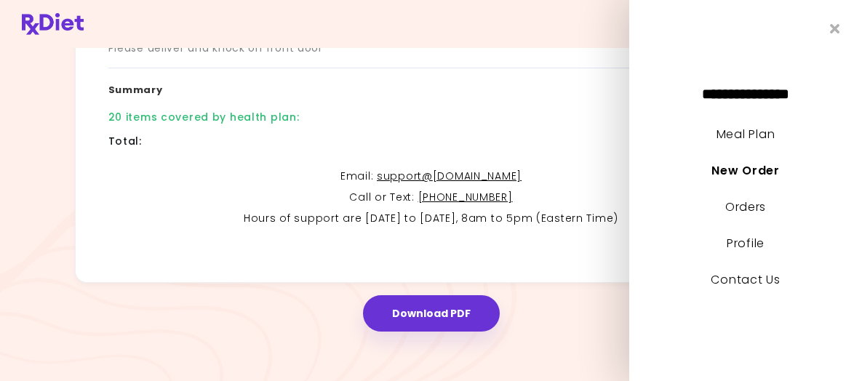
click at [594, 30] on header at bounding box center [431, 24] width 862 height 48
